Goal: Ask a question

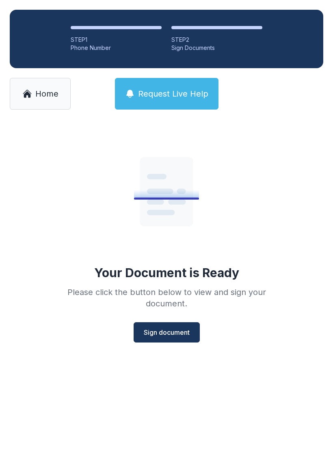
click at [194, 98] on span "Request Live Help" at bounding box center [173, 93] width 70 height 11
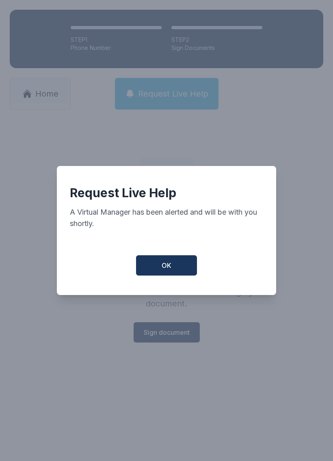
click at [170, 267] on span "OK" at bounding box center [166, 265] width 10 height 10
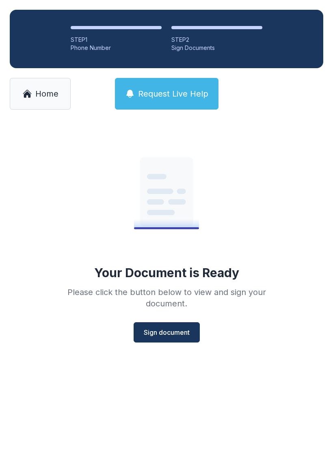
click at [140, 101] on button "Request Live Help" at bounding box center [166, 94] width 103 height 32
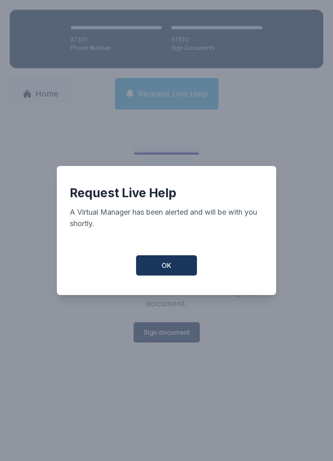
click at [148, 275] on button "OK" at bounding box center [166, 265] width 61 height 20
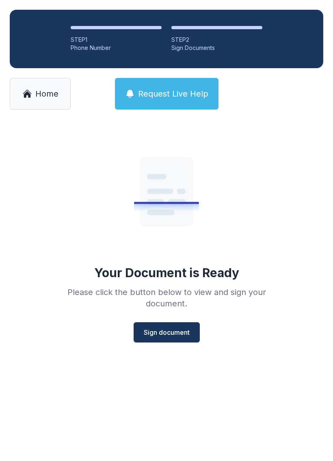
click at [157, 95] on span "Request Live Help" at bounding box center [173, 93] width 70 height 11
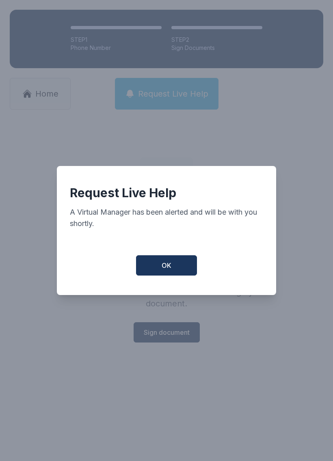
click at [144, 269] on button "OK" at bounding box center [166, 265] width 61 height 20
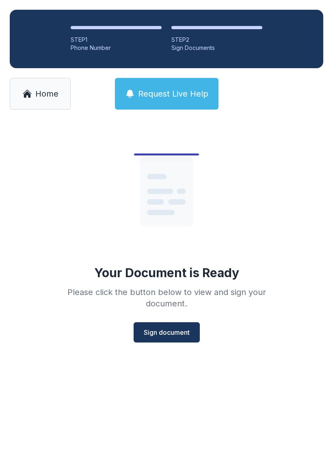
click at [14, 103] on link "Home" at bounding box center [40, 94] width 61 height 32
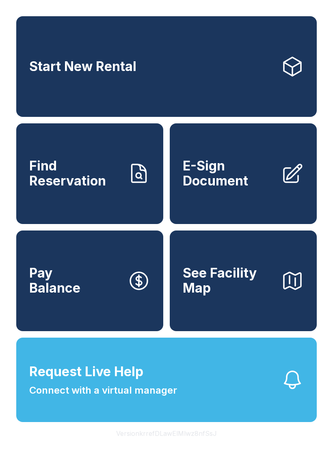
click at [124, 397] on span "Connect with a virtual manager" at bounding box center [103, 390] width 148 height 15
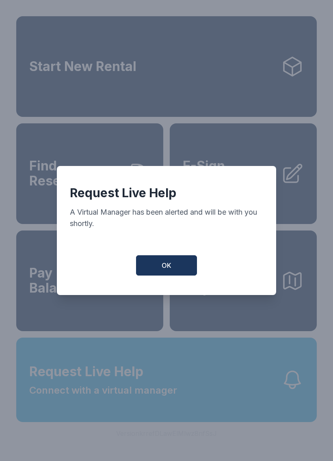
click at [167, 270] on span "OK" at bounding box center [166, 265] width 10 height 10
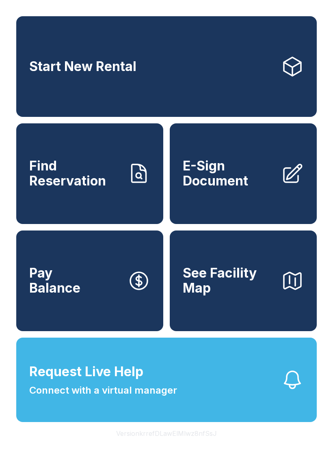
click at [114, 397] on span "Connect with a virtual manager" at bounding box center [103, 390] width 148 height 15
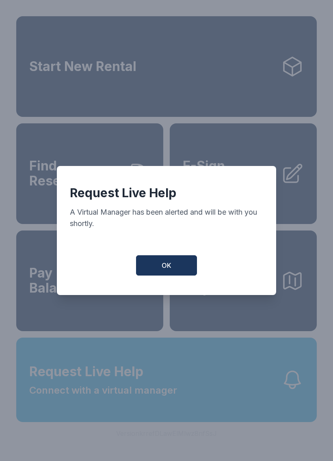
click at [158, 267] on button "OK" at bounding box center [166, 265] width 61 height 20
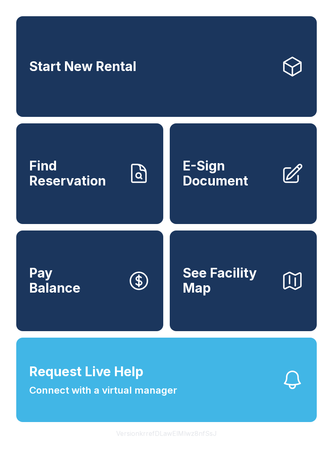
click at [169, 397] on span "Connect with a virtual manager" at bounding box center [103, 390] width 148 height 15
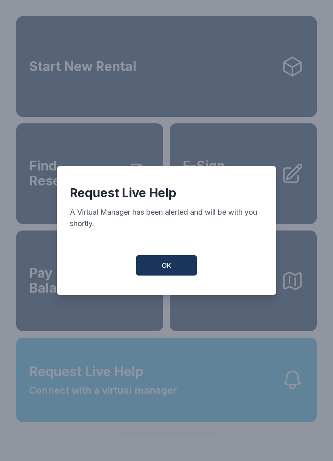
click at [175, 275] on button "OK" at bounding box center [166, 265] width 61 height 20
